Goal: Entertainment & Leisure: Consume media (video, audio)

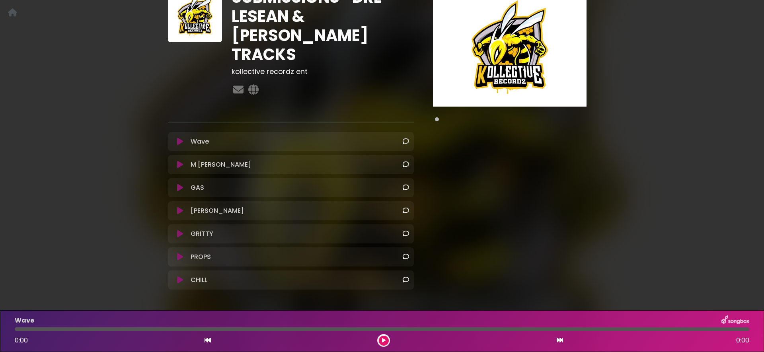
scroll to position [74, 0]
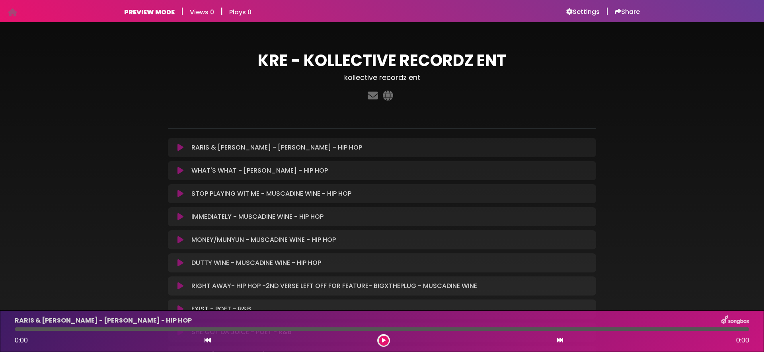
click at [180, 171] on icon at bounding box center [180, 171] width 6 height 8
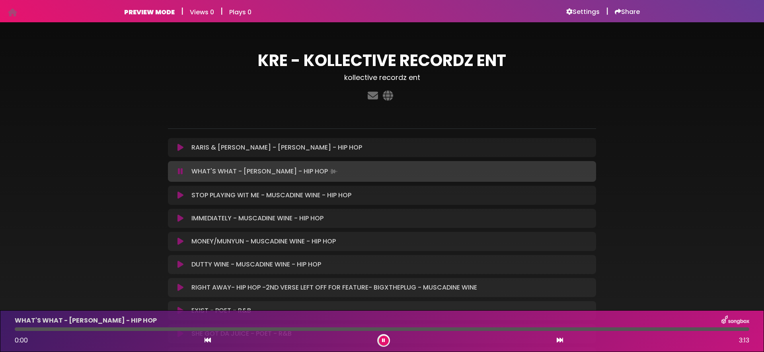
click at [183, 170] on button at bounding box center [181, 171] width 16 height 8
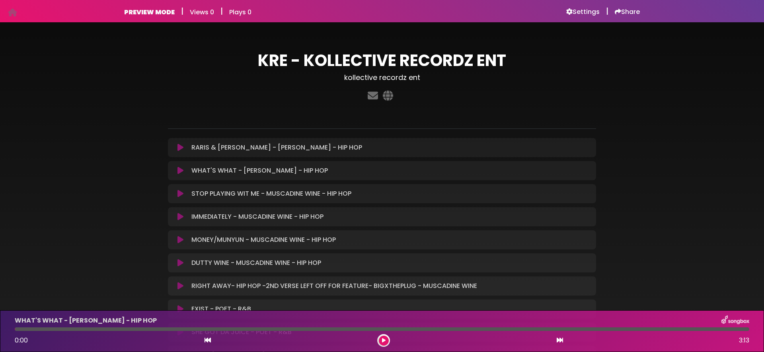
click at [382, 341] on icon at bounding box center [384, 340] width 4 height 5
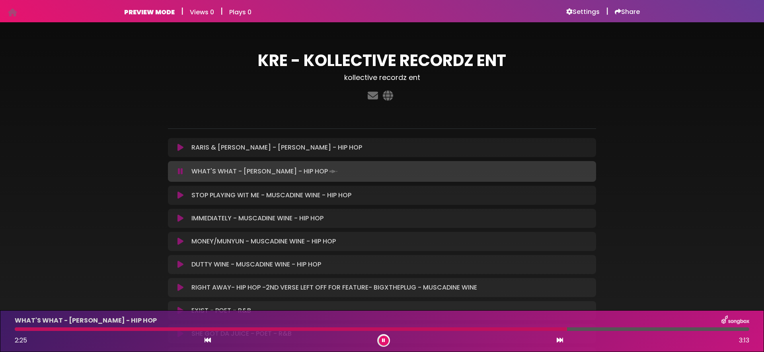
click at [179, 173] on icon at bounding box center [180, 171] width 5 height 8
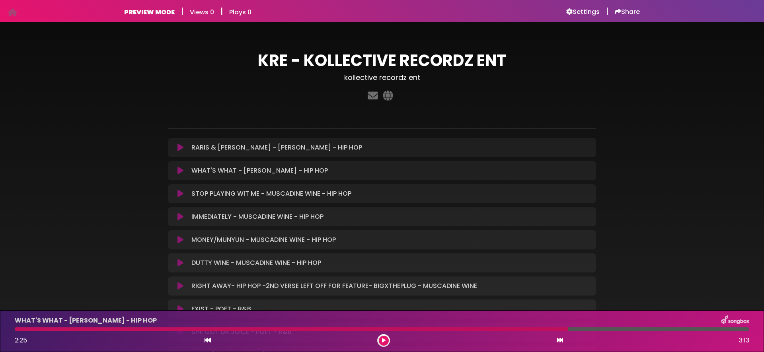
click at [384, 341] on icon at bounding box center [384, 340] width 4 height 5
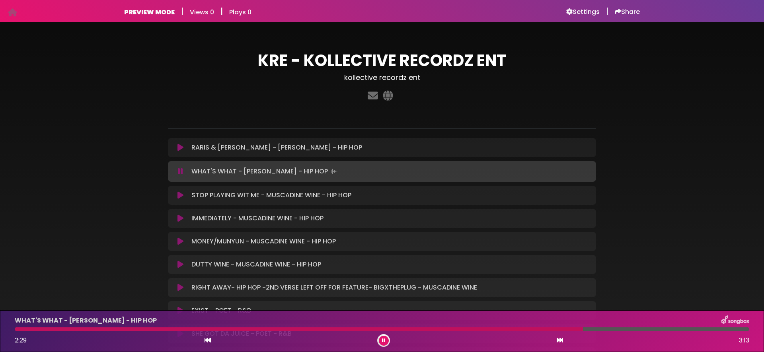
click at [181, 170] on icon at bounding box center [180, 171] width 5 height 8
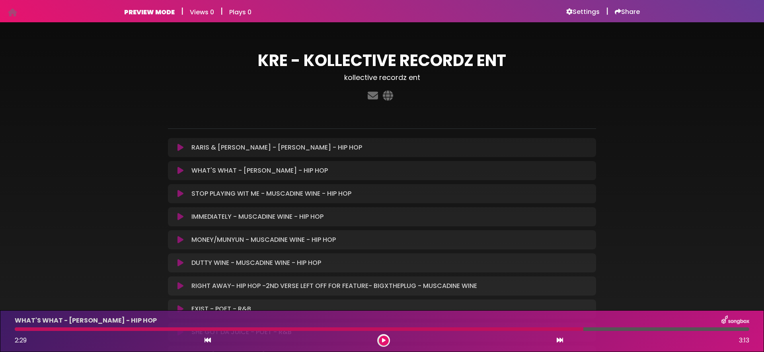
click at [179, 148] on icon at bounding box center [180, 148] width 6 height 8
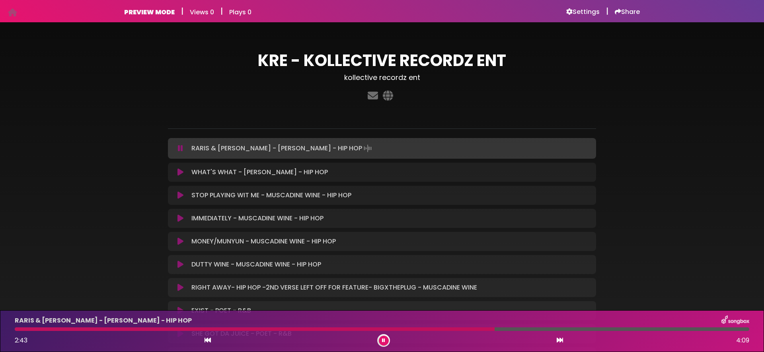
click at [385, 340] on button at bounding box center [384, 341] width 10 height 10
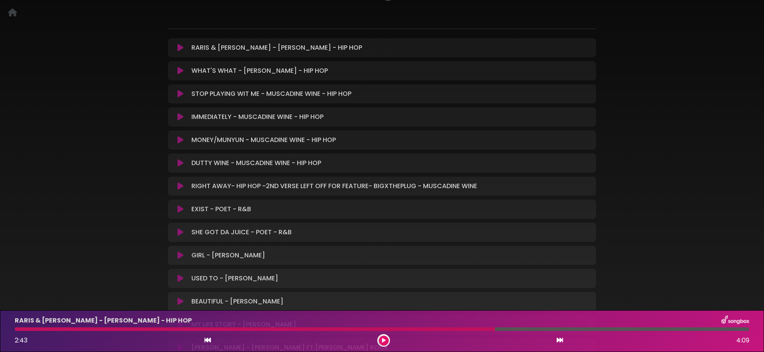
scroll to position [101, 0]
